Goal: Transaction & Acquisition: Subscribe to service/newsletter

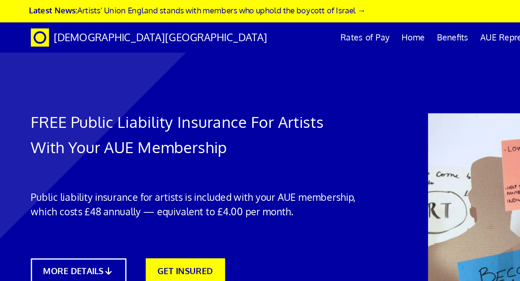
scroll to position [74, 0]
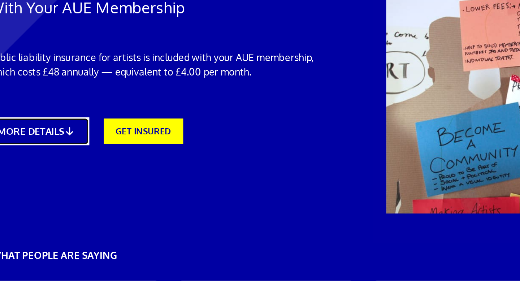
click at [61, 154] on link "MORE DETAILS" at bounding box center [47, 162] width 62 height 17
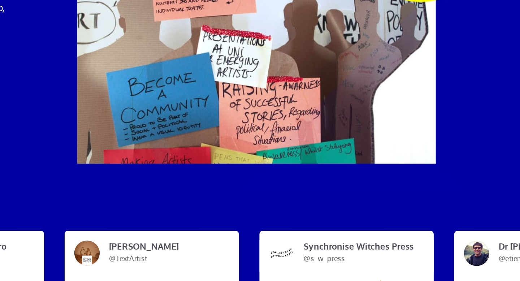
scroll to position [364, 0]
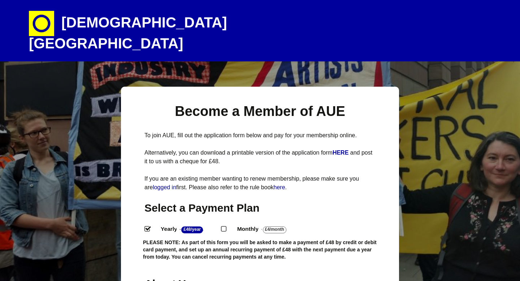
select select
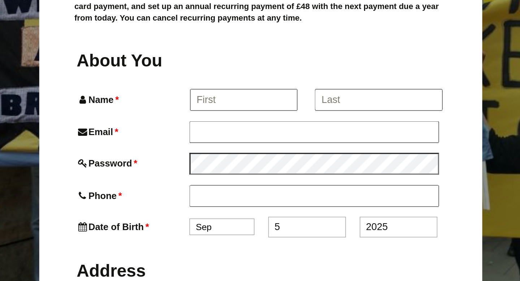
scroll to position [148, 0]
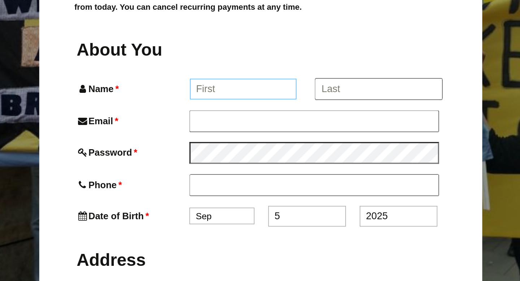
click at [251, 154] on input "Name *" at bounding box center [249, 160] width 67 height 13
type input "n"
type input "[PERSON_NAME]"
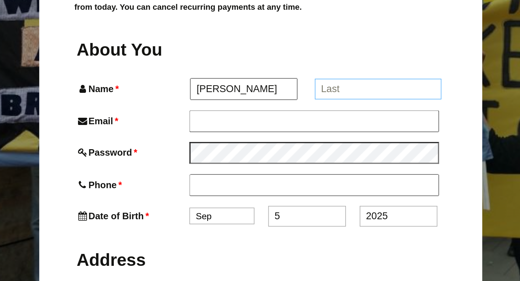
click at [338, 154] on input "*" at bounding box center [334, 160] width 80 height 13
type input "[PERSON_NAME]"
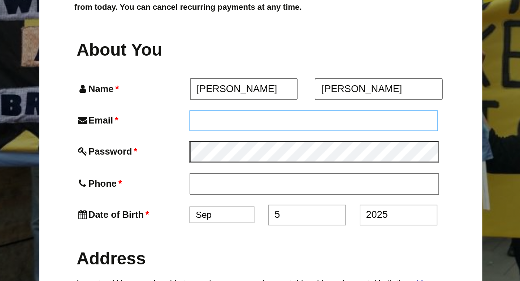
click at [293, 174] on input "Email *" at bounding box center [293, 180] width 156 height 13
type input "[EMAIL_ADDRESS][DOMAIN_NAME]"
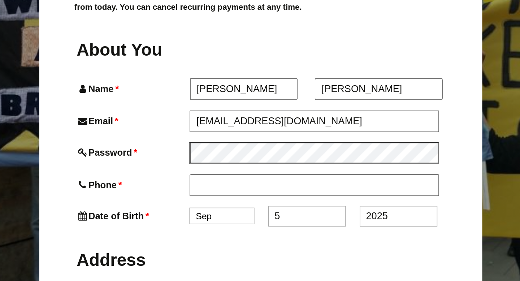
type input "[STREET_ADDRESS]"
type input "Gravesend"
type input "DA122SP"
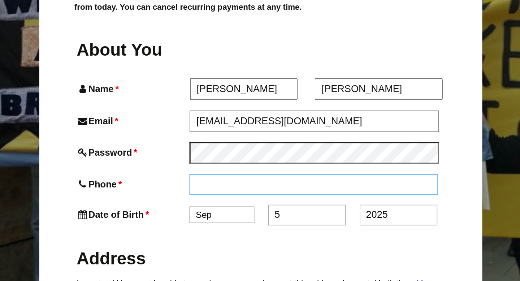
click at [249, 214] on input "Phone *" at bounding box center [293, 220] width 156 height 13
type input "07908890379"
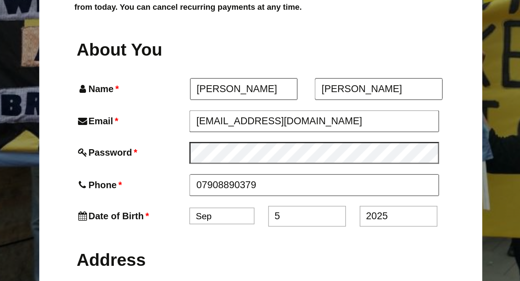
type input "Brunswick Walk"
click at [252, 235] on select "Jan Feb Mar Apr May Jun [DATE] Aug Sep Oct Nov Dec" at bounding box center [235, 240] width 41 height 10
select select "4"
click at [215, 235] on select "Jan Feb Mar Apr May Jun [DATE] Aug Sep Oct Nov Dec" at bounding box center [235, 240] width 41 height 10
click at [289, 234] on input "5" at bounding box center [289, 240] width 49 height 13
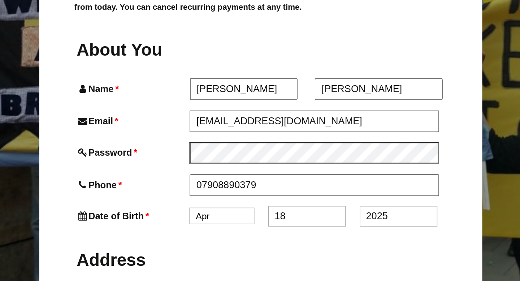
type input "18"
click at [343, 234] on input "2025" at bounding box center [346, 240] width 49 height 13
type input "2"
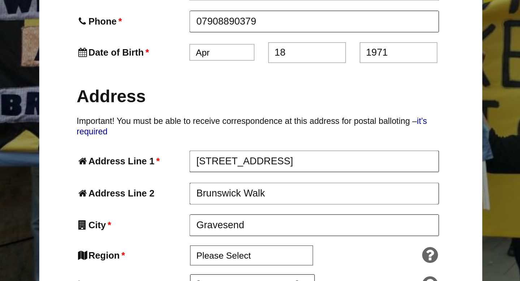
scroll to position [251, 0]
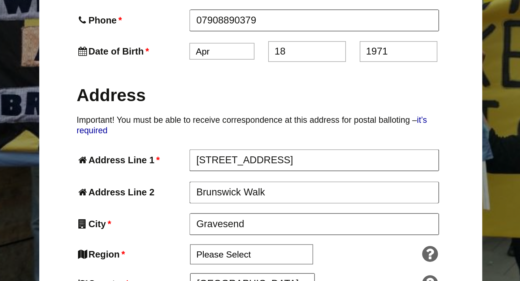
type input "1971"
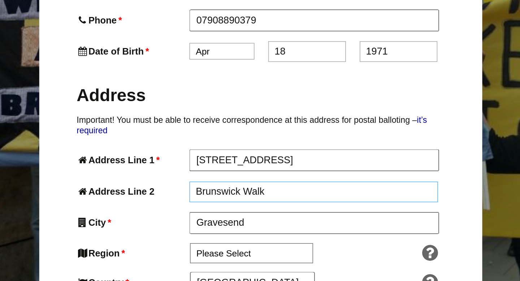
drag, startPoint x: 273, startPoint y: 211, endPoint x: 232, endPoint y: 208, distance: 41.6
click at [232, 219] on input "Brunswick Walk" at bounding box center [293, 225] width 156 height 13
type input "B"
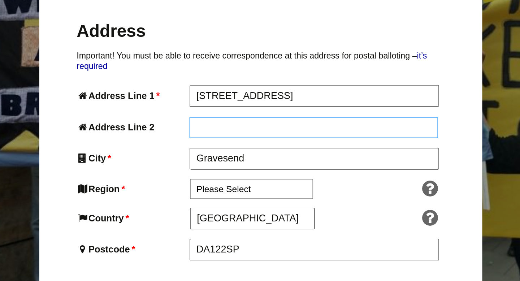
scroll to position [298, 0]
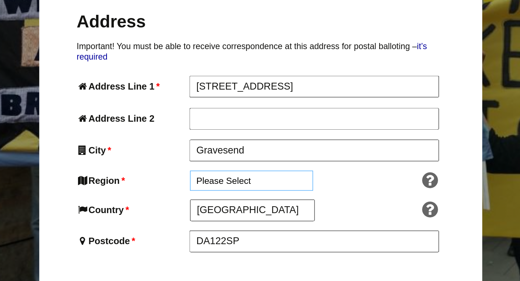
click at [233, 212] on select "Please Select [GEOGRAPHIC_DATA] [GEOGRAPHIC_DATA] [GEOGRAPHIC_DATA] [GEOGRAPHIC…" at bounding box center [254, 218] width 77 height 13
select select "[GEOGRAPHIC_DATA]"
click at [216, 212] on select "Please Select [GEOGRAPHIC_DATA] [GEOGRAPHIC_DATA] [GEOGRAPHIC_DATA] [GEOGRAPHIC…" at bounding box center [254, 218] width 77 height 13
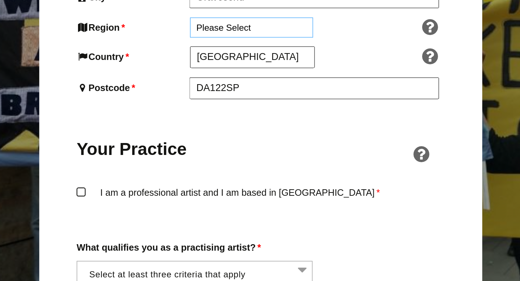
scroll to position [397, 0]
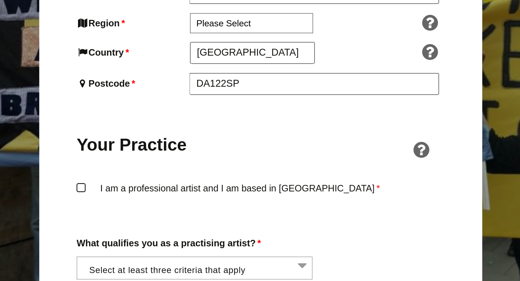
click at [147, 218] on label "I am a professional artist and I am based in [GEOGRAPHIC_DATA] *" at bounding box center [259, 229] width 231 height 22
click at [0, 0] on input "I am a professional artist and I am based in [GEOGRAPHIC_DATA] *" at bounding box center [0, 0] width 0 height 0
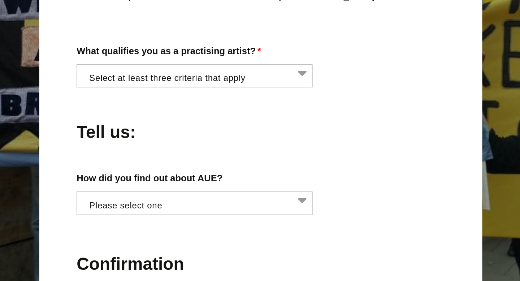
scroll to position [519, 0]
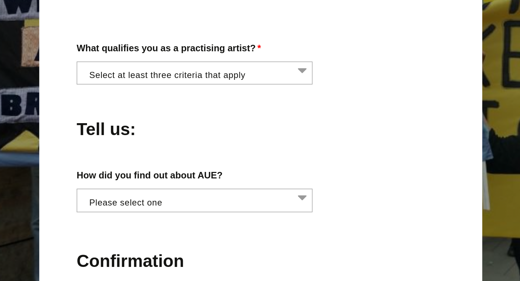
click at [282, 143] on li at bounding box center [221, 149] width 148 height 12
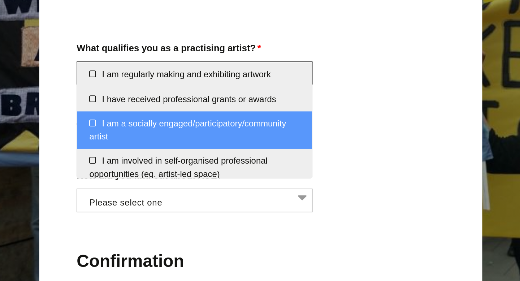
click at [265, 180] on li "I am a socially engaged/participatory/community artist" at bounding box center [218, 185] width 147 height 23
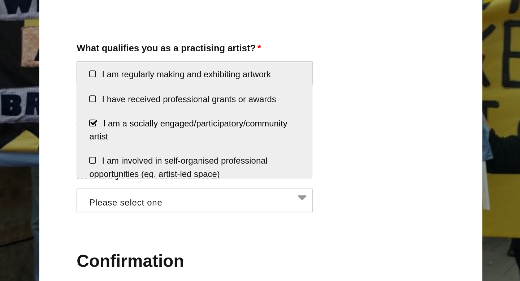
scroll to position [446, 0]
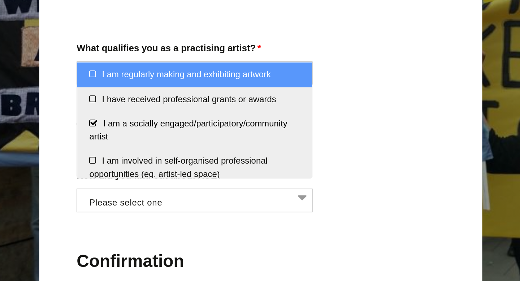
click at [262, 150] on li "I am regularly making and exhibiting artwork" at bounding box center [218, 152] width 147 height 16
select select "regularly_making_and_exhibiting_artwork"
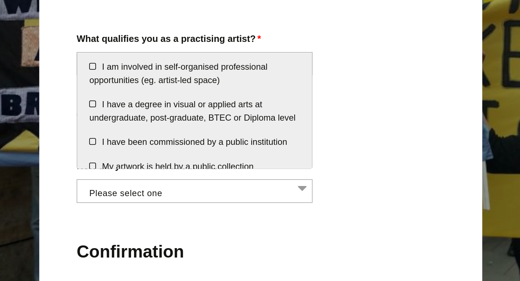
scroll to position [54, 0]
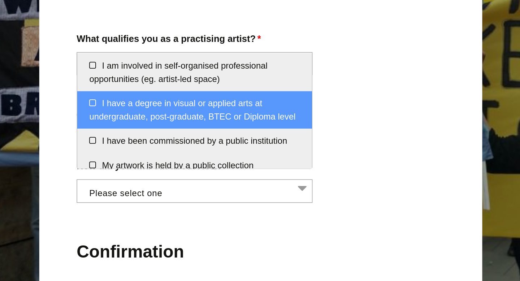
click at [263, 175] on li "I have a degree in visual or applied arts at undergraduate, post-graduate, BTEC…" at bounding box center [218, 173] width 147 height 23
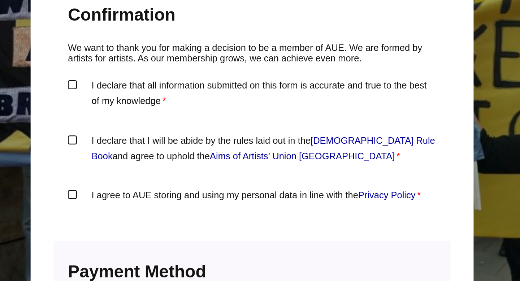
scroll to position [674, 0]
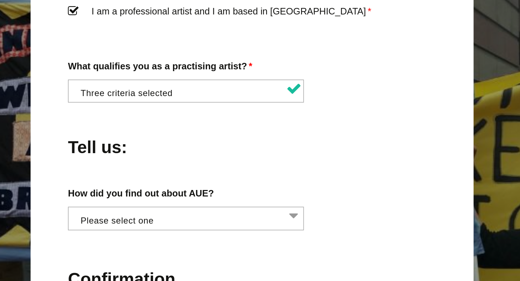
click at [256, 175] on li at bounding box center [221, 181] width 148 height 12
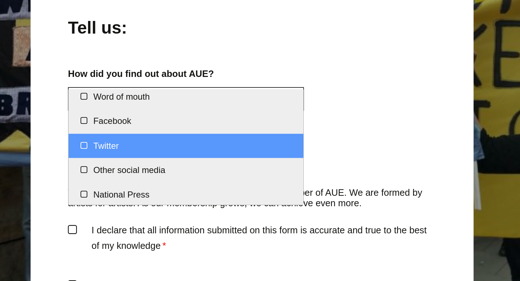
scroll to position [0, 0]
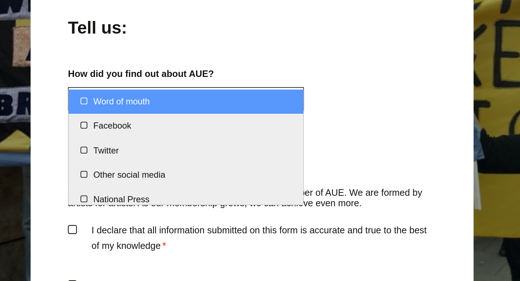
select select "Word of mouth"
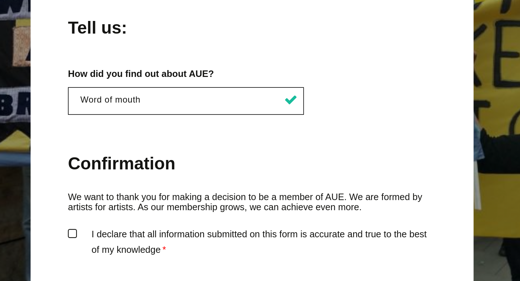
click at [146, 247] on label "I declare that all information submitted on this form is accurate and true to t…" at bounding box center [259, 258] width 231 height 22
click at [0, 0] on input "I declare that all information submitted on this form is accurate and true to t…" at bounding box center [0, 0] width 0 height 0
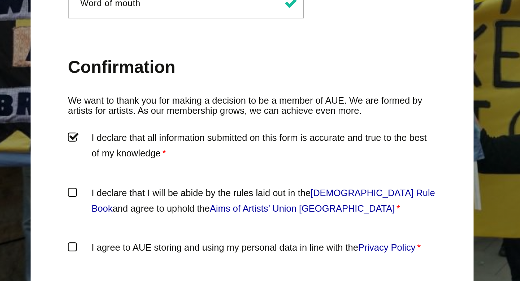
scroll to position [645, 0]
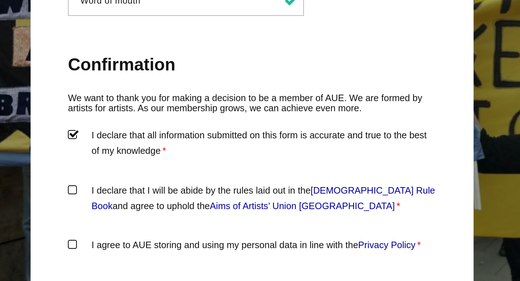
click at [147, 219] on label "I declare that I will be abide by the rules laid out in the [DEMOGRAPHIC_DATA] …" at bounding box center [259, 230] width 231 height 22
click at [0, 0] on input "I declare that I will be abide by the rules laid out in the [DEMOGRAPHIC_DATA] …" at bounding box center [0, 0] width 0 height 0
click at [146, 254] on label "I agree to AUE storing and using my personal data in line with the Privacy Poli…" at bounding box center [259, 265] width 231 height 22
click at [0, 0] on input "I agree to AUE storing and using my personal data in line with the Privacy Poli…" at bounding box center [0, 0] width 0 height 0
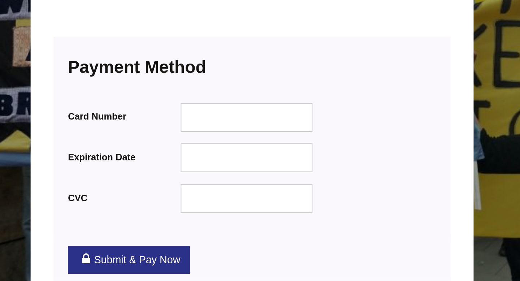
scroll to position [808, 0]
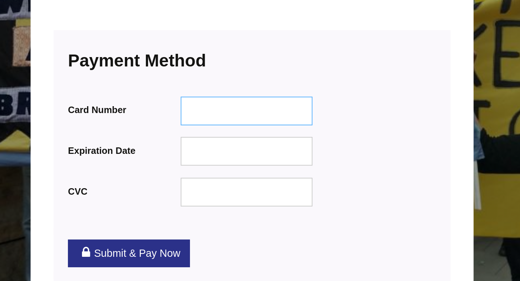
click at [223, 165] on div at bounding box center [256, 174] width 83 height 18
click at [334, 161] on div "Card Number Expiration Date CVC" at bounding box center [259, 198] width 231 height 74
click at [232, 216] on div at bounding box center [256, 225] width 83 height 18
click at [195, 255] on link "Submit & Pay Now" at bounding box center [182, 263] width 77 height 17
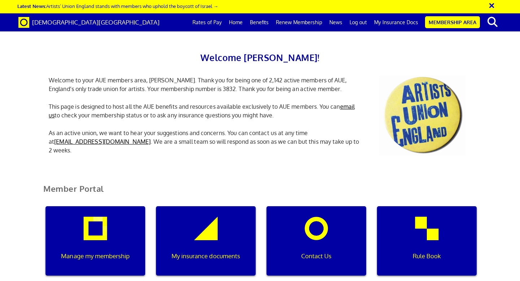
scroll to position [156, 0]
